Goal: Task Accomplishment & Management: Manage account settings

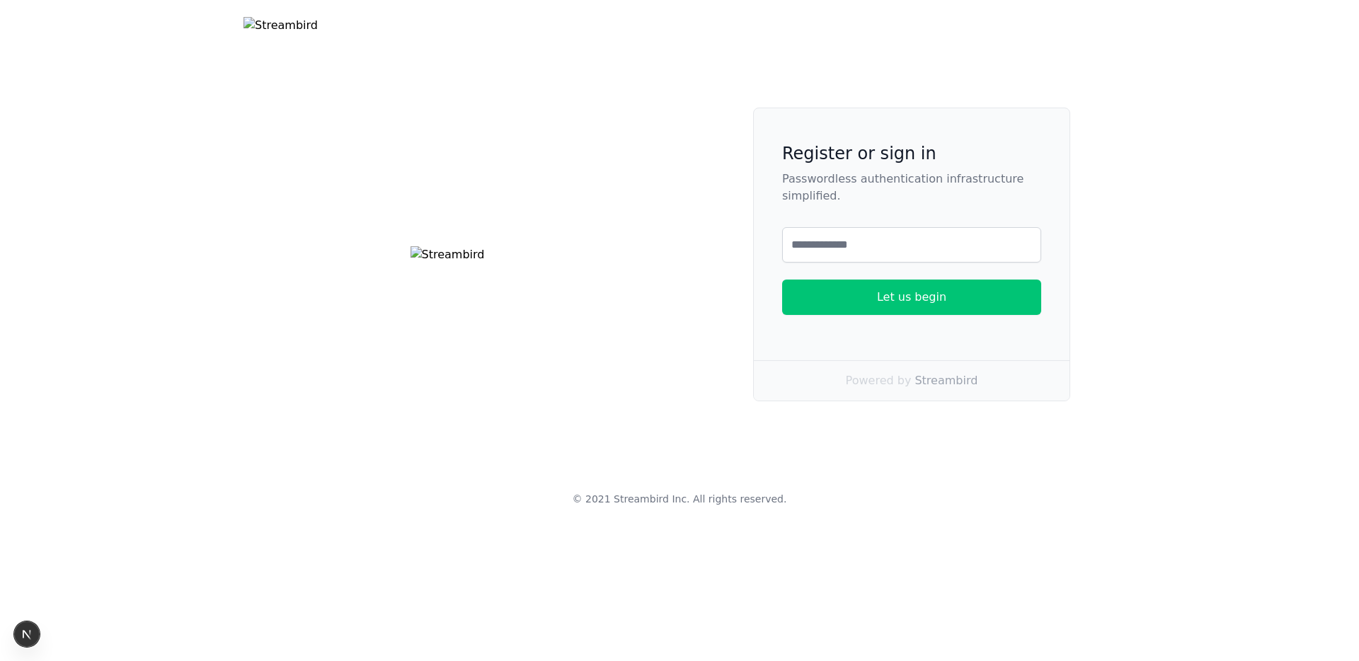
drag, startPoint x: 703, startPoint y: 502, endPoint x: 711, endPoint y: 497, distance: 9.8
click at [704, 401] on div "Register or sign in Passwordless authentication infrastructure simplified. Emai…" at bounding box center [679, 255] width 906 height 294
click at [874, 263] on input "text" at bounding box center [911, 244] width 259 height 35
type input "**********"
click at [913, 306] on div "Let us begin" at bounding box center [911, 297] width 69 height 17
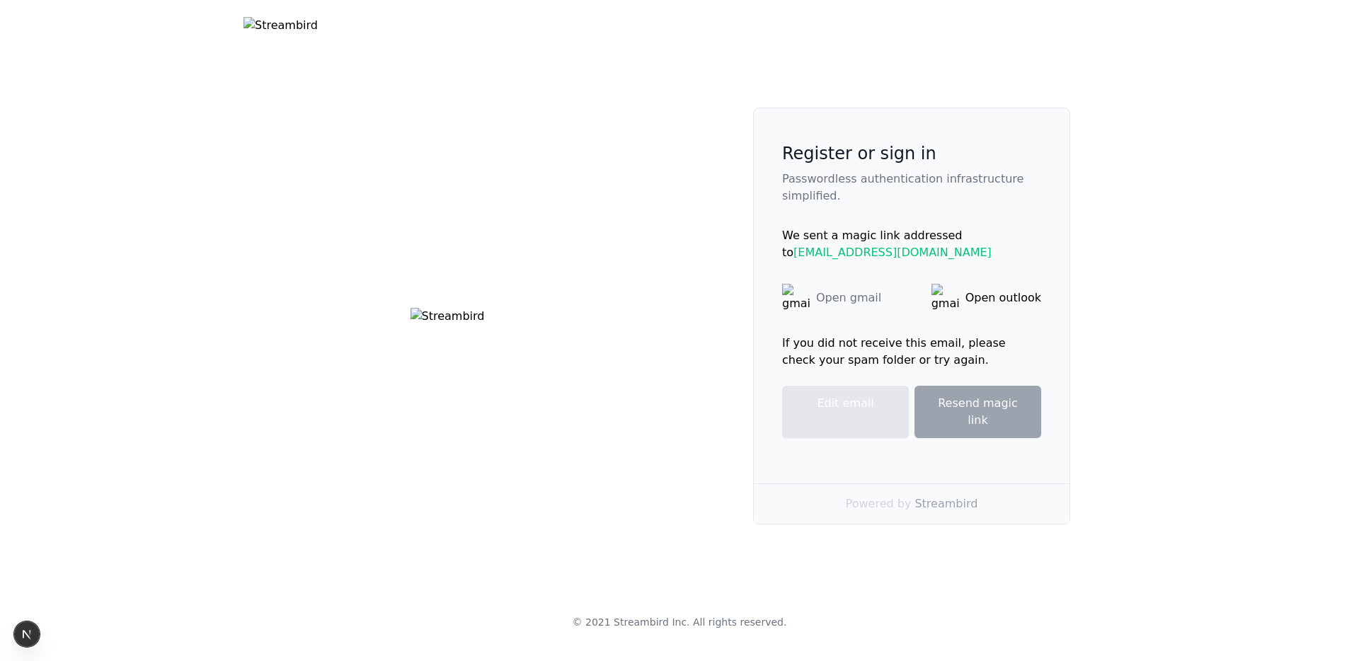
click at [828, 306] on div "Open gmail" at bounding box center [848, 297] width 65 height 17
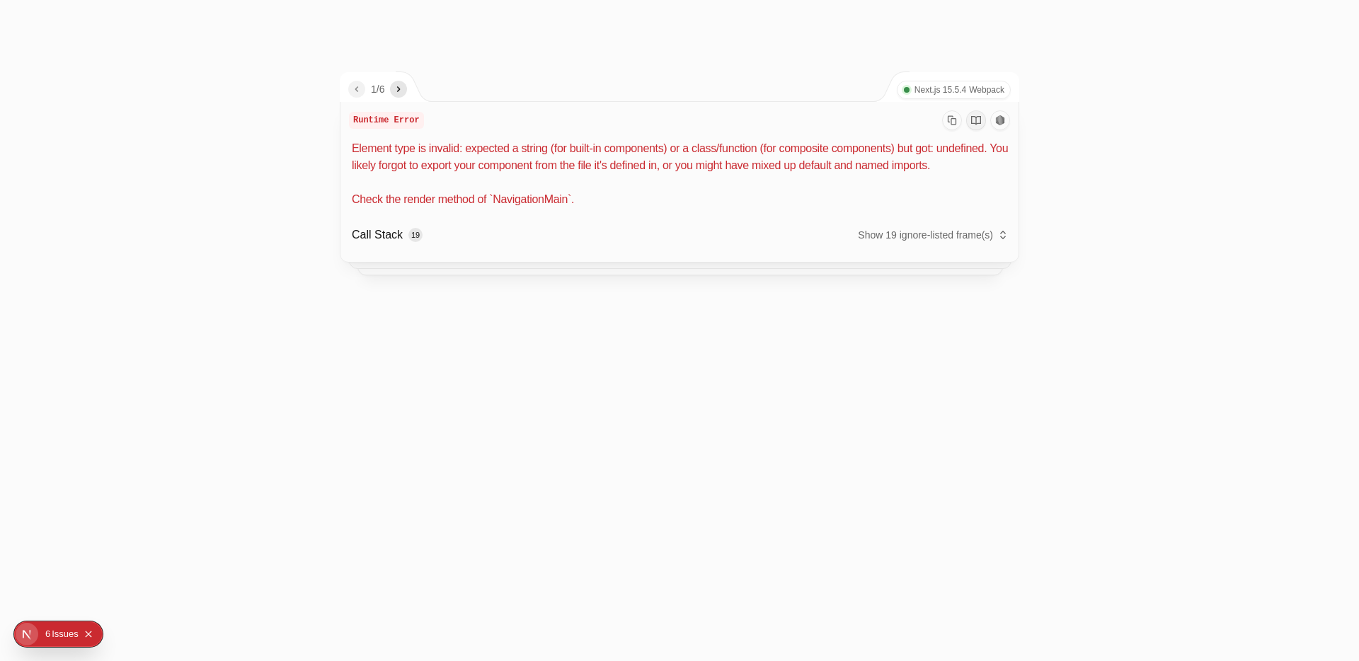
click at [786, 191] on p "Element type is invalid: expected a string (for built-in components) or a class…" at bounding box center [681, 174] width 658 height 68
click at [530, 208] on p "Element type is invalid: expected a string (for built-in components) or a class…" at bounding box center [681, 174] width 658 height 68
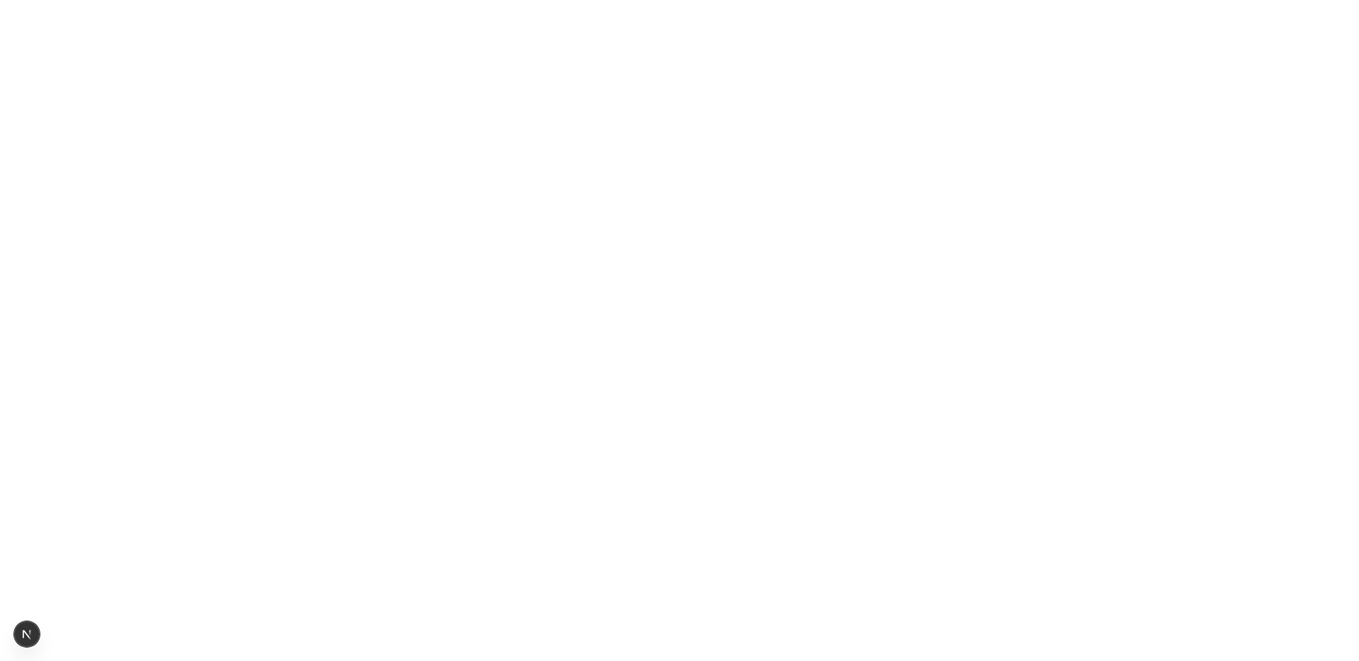
click at [683, 0] on html at bounding box center [679, 0] width 1359 height 0
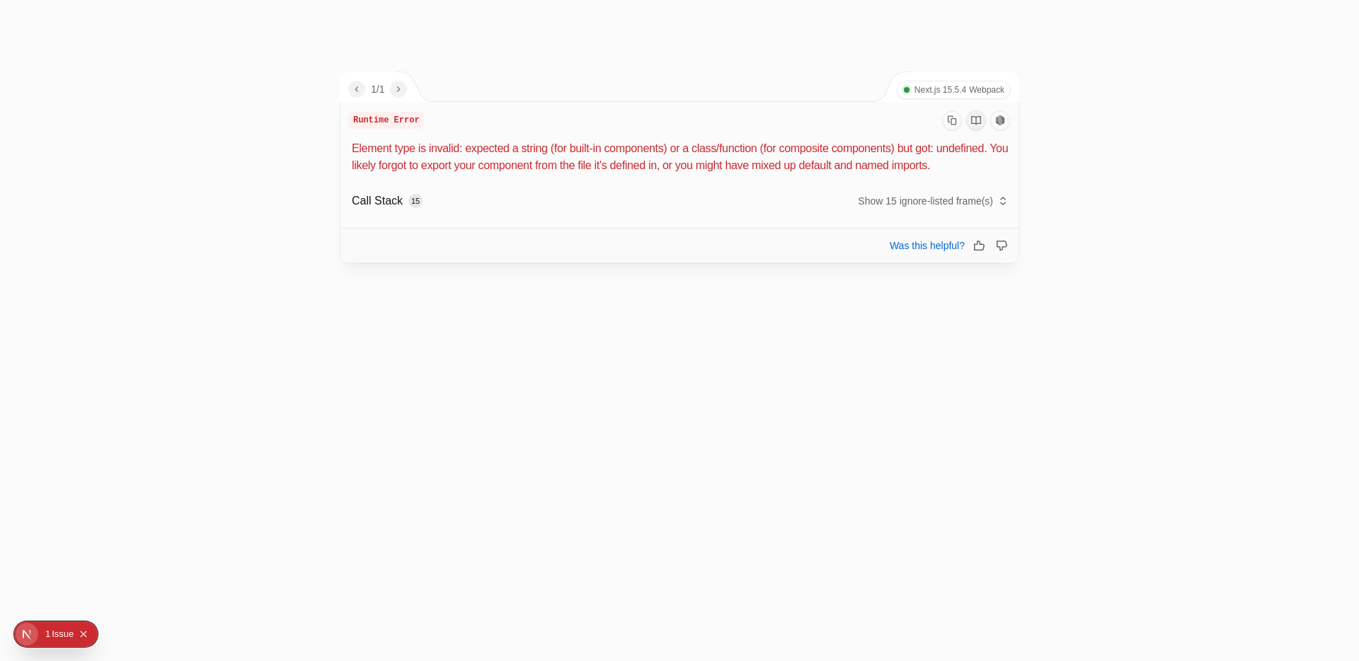
click at [503, 174] on p "Element type is invalid: expected a string (for built-in components) or a class…" at bounding box center [681, 157] width 658 height 34
click at [869, 211] on button "Show 15 ignore-listed frame(s)" at bounding box center [933, 201] width 151 height 20
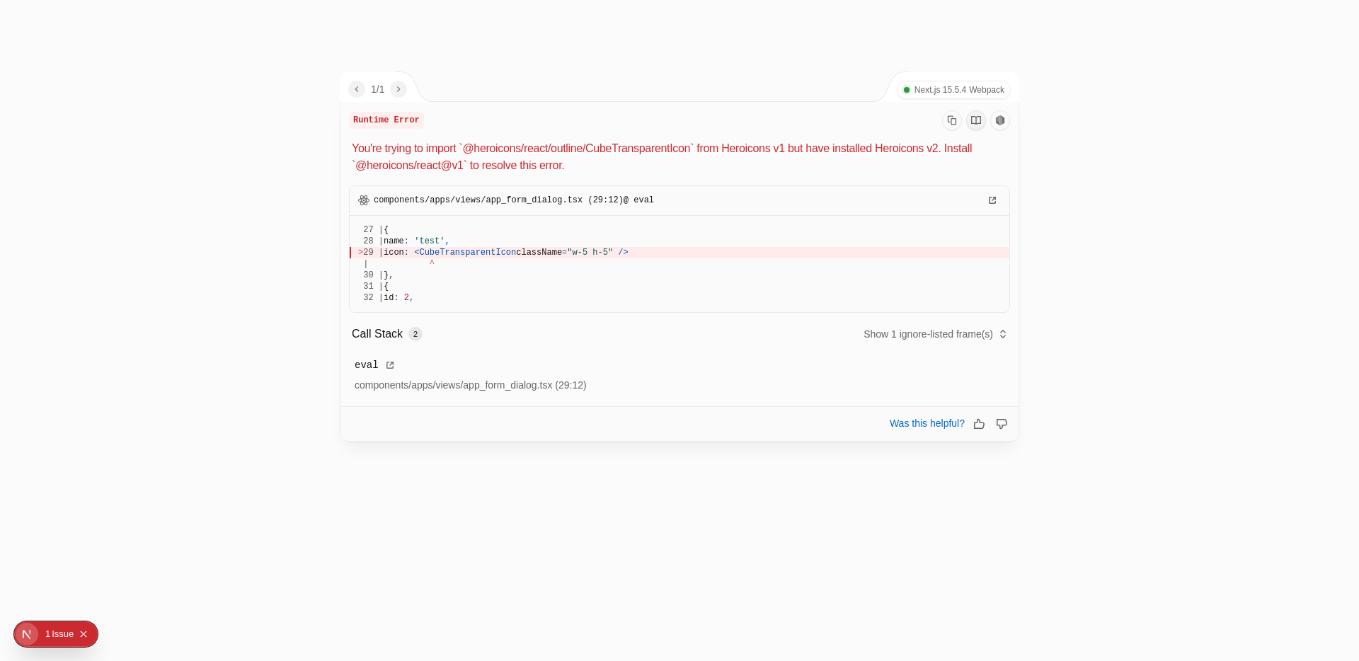
click at [718, 465] on div "1 2" at bounding box center [679, 457] width 679 height 31
click at [512, 254] on span "CubeTransparentIcon" at bounding box center [467, 253] width 97 height 10
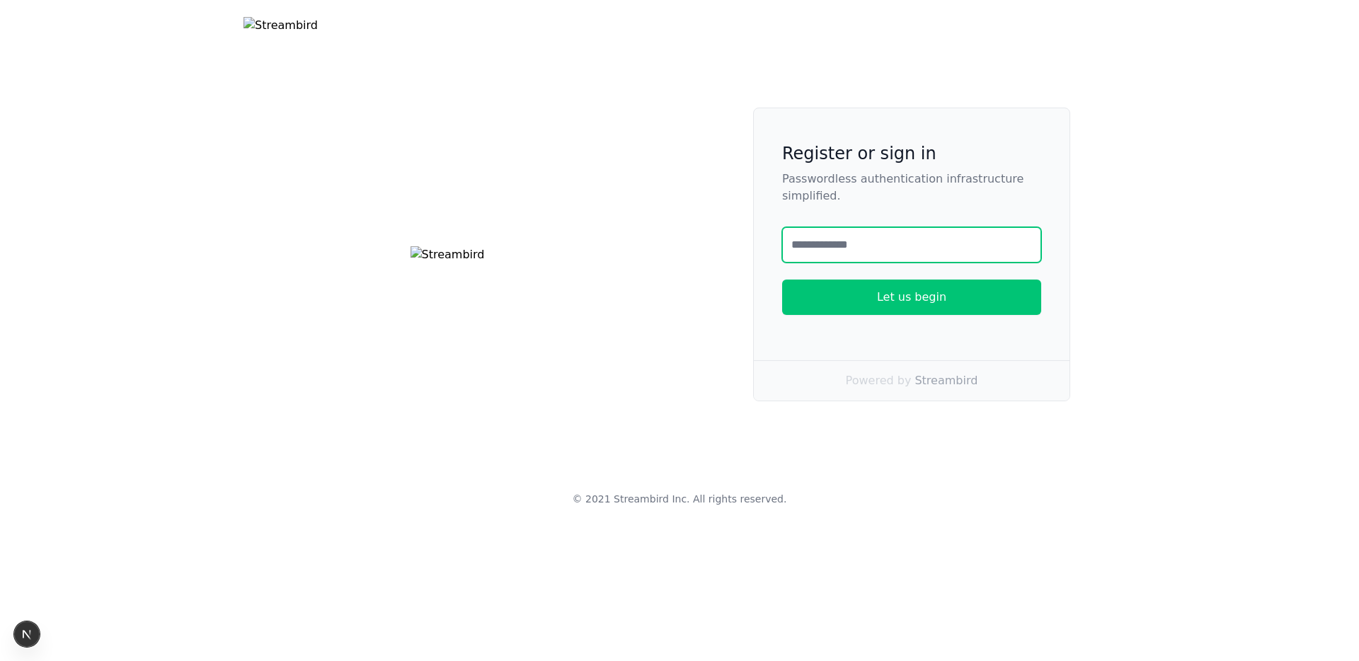
drag, startPoint x: 802, startPoint y: 312, endPoint x: 830, endPoint y: 313, distance: 27.6
click at [802, 263] on input "text" at bounding box center [911, 244] width 259 height 35
select select "**"
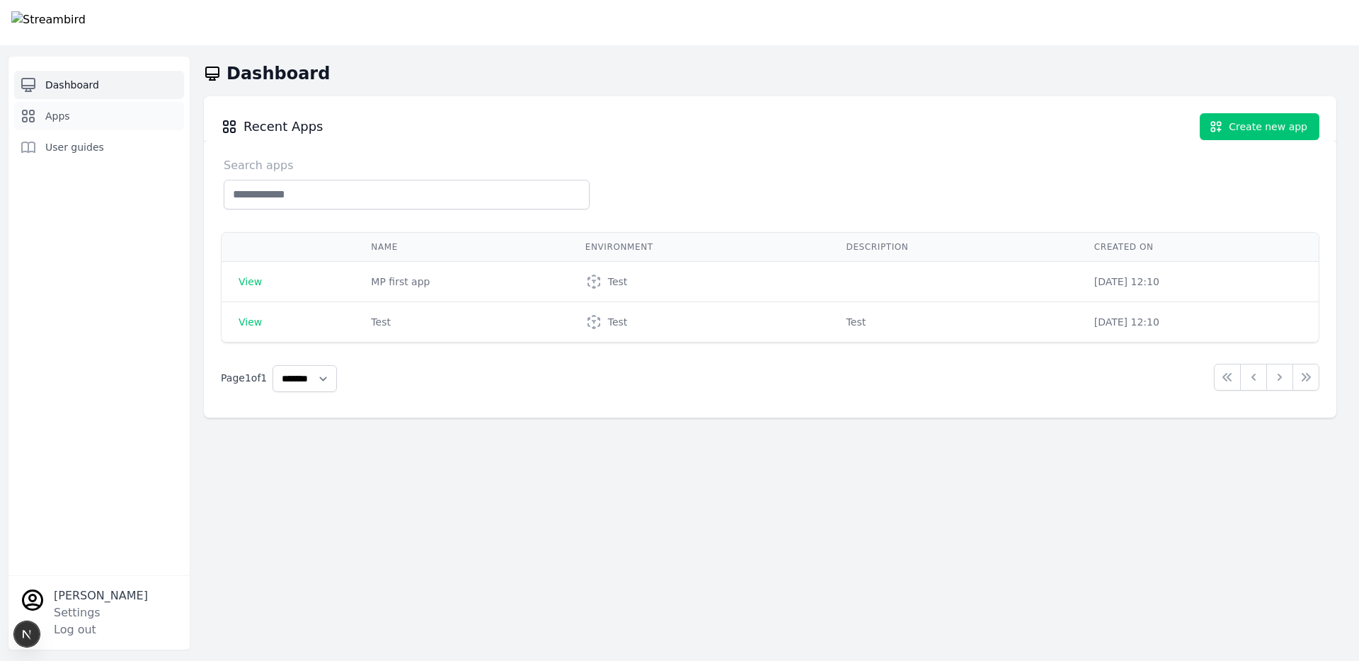
click at [86, 122] on link "Apps" at bounding box center [99, 116] width 170 height 28
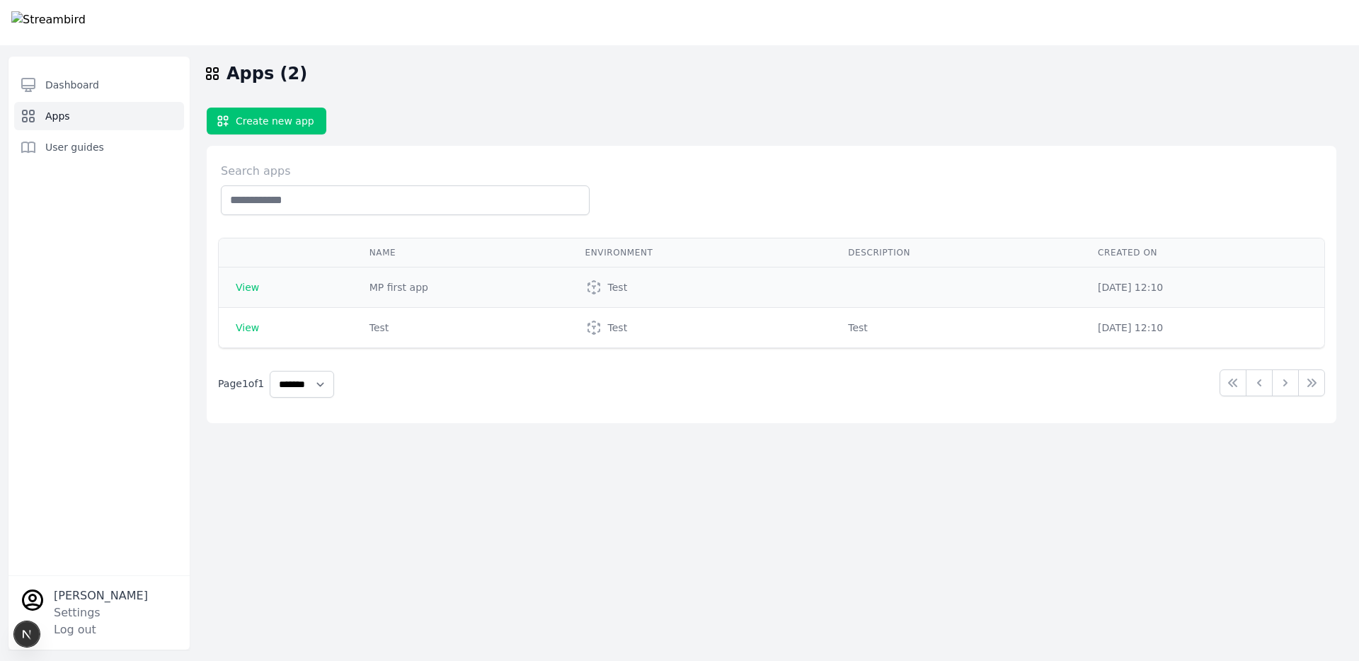
click at [253, 285] on span "View" at bounding box center [247, 287] width 23 height 11
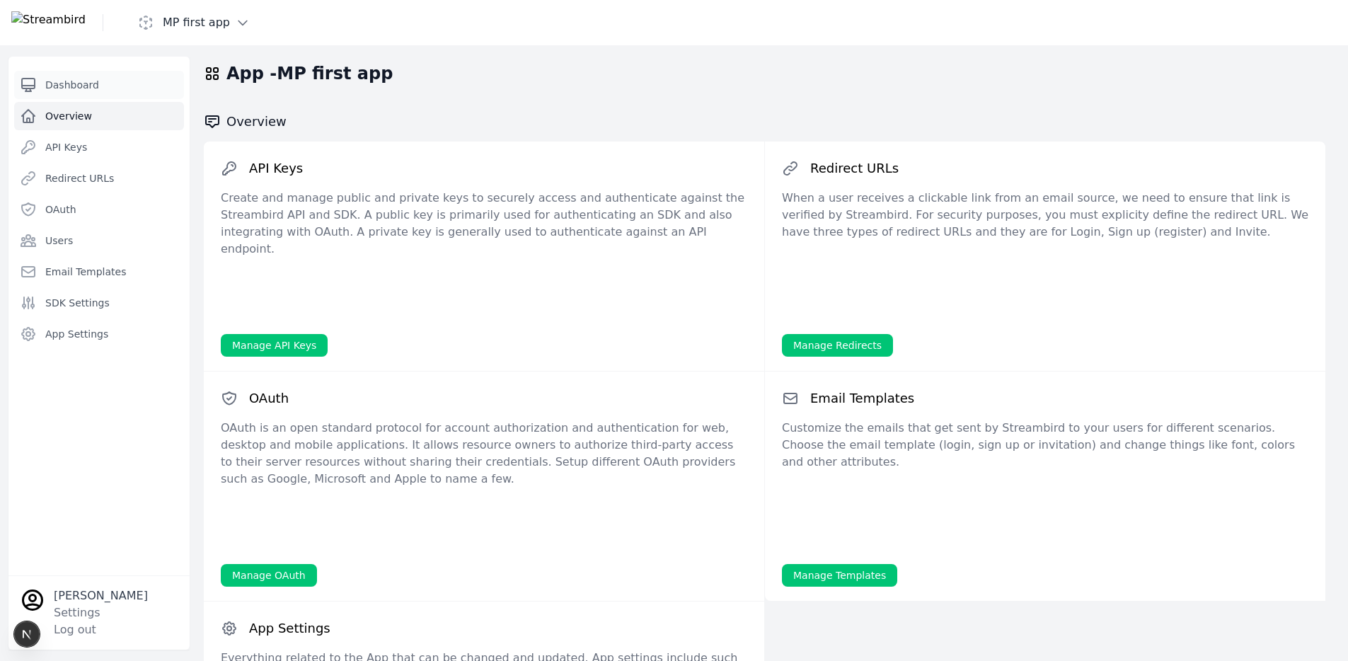
click at [67, 83] on span "Dashboard" at bounding box center [72, 85] width 54 height 14
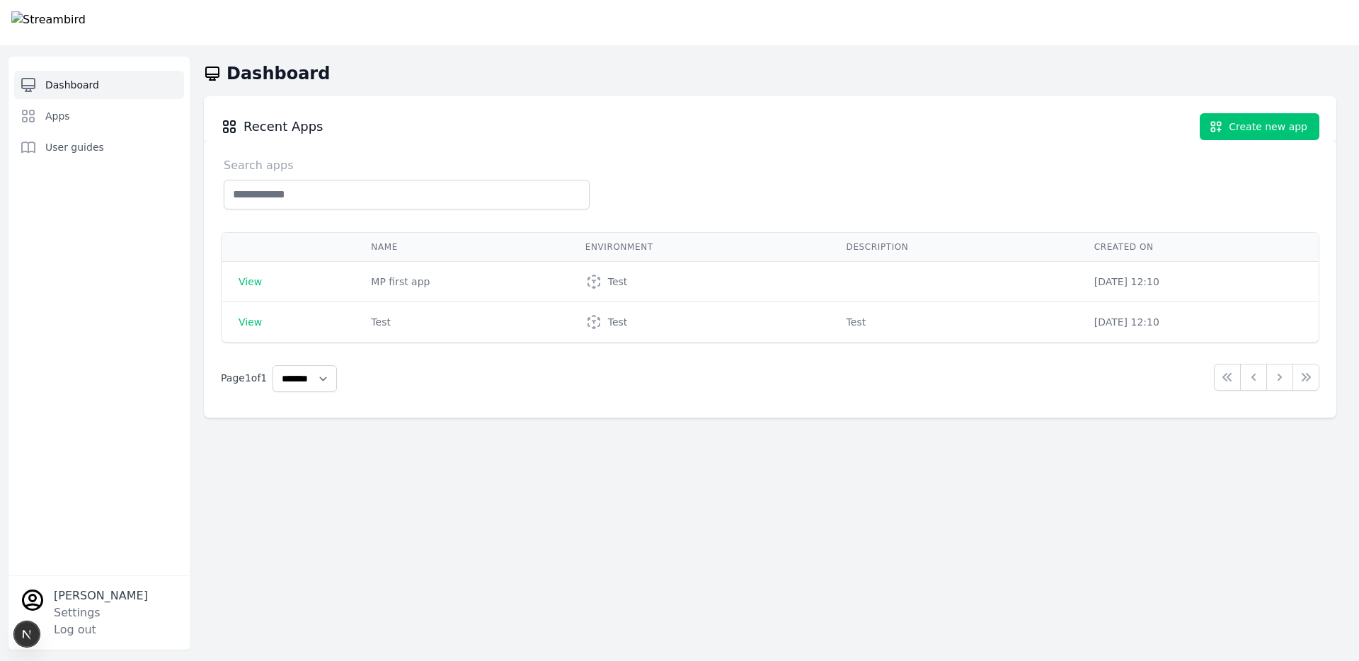
click at [265, 510] on div "Dashboard Apps User guides [PERSON_NAME] Settings Log out Open sidebar Dashboar…" at bounding box center [679, 330] width 1359 height 661
